Goal: Information Seeking & Learning: Find specific fact

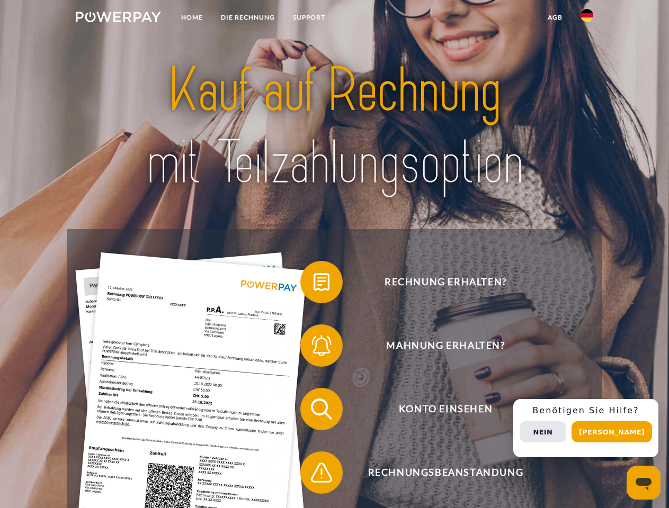
click at [118, 19] on img at bounding box center [118, 17] width 85 height 11
click at [587, 19] on img at bounding box center [586, 15] width 13 height 13
click at [555, 17] on link "agb" at bounding box center [555, 17] width 33 height 19
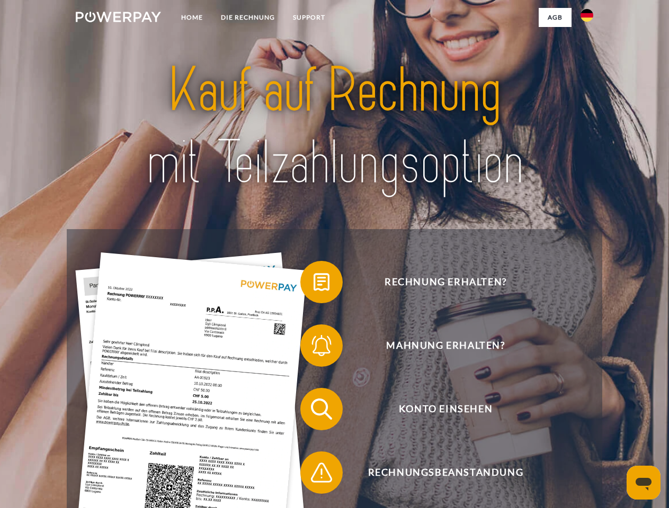
click at [314, 284] on span at bounding box center [305, 282] width 53 height 53
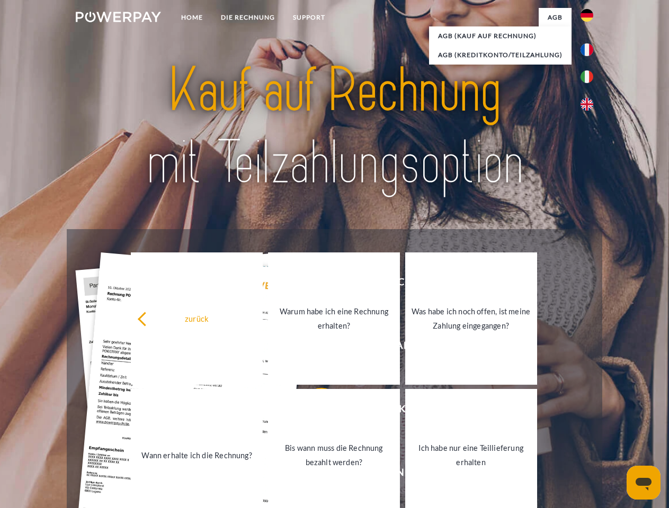
click at [314, 348] on div "Rechnung erhalten? Mahnung erhalten? Konto einsehen" at bounding box center [334, 441] width 535 height 424
click at [314, 412] on link "Bis wann muss die Rechnung bezahlt werden?" at bounding box center [334, 455] width 132 height 132
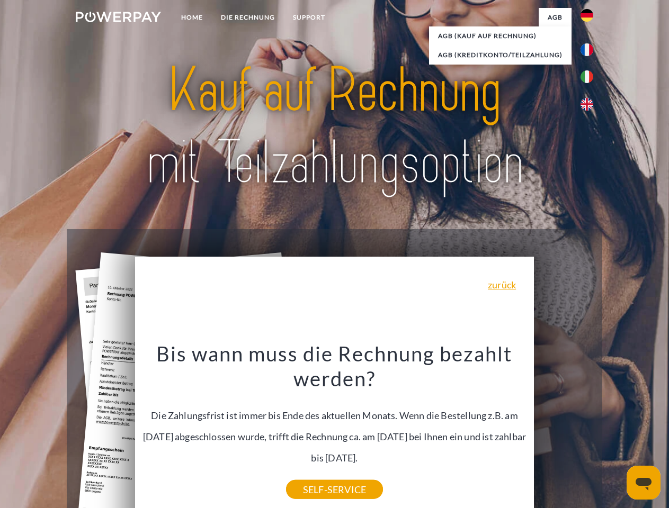
click at [314, 475] on div "Bis wann muss die Rechnung bezahlt werden? Die Zahlungsfrist ist immer bis Ende…" at bounding box center [334, 415] width 387 height 149
click at [590, 428] on div "Rechnung erhalten? Mahnung erhalten? Konto einsehen" at bounding box center [334, 441] width 535 height 424
click at [564, 431] on span "Konto einsehen" at bounding box center [446, 409] width 260 height 42
click at [615, 432] on header "Home DIE RECHNUNG SUPPORT" at bounding box center [334, 365] width 669 height 731
